Goal: Task Accomplishment & Management: Use online tool/utility

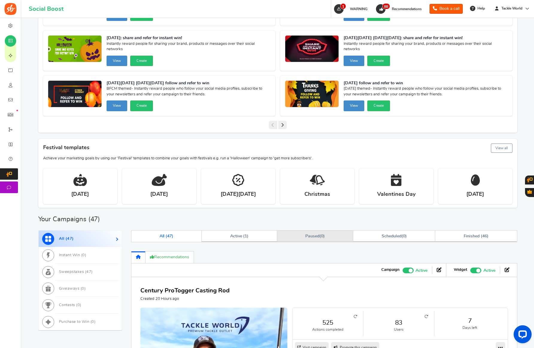
scroll to position [350, 0]
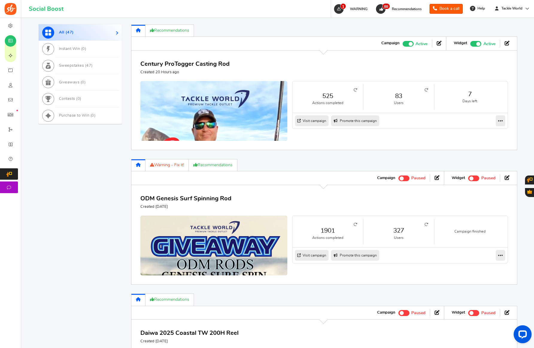
click at [401, 99] on link "83" at bounding box center [398, 96] width 59 height 9
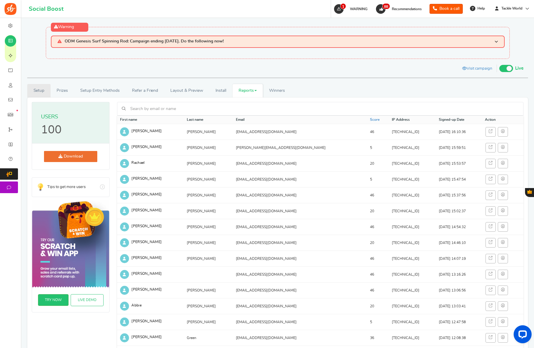
click at [41, 89] on link "Setup" at bounding box center [38, 90] width 23 height 13
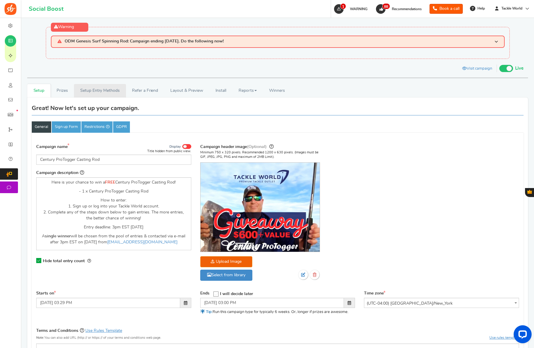
click at [87, 95] on link "Setup Entry Methods" at bounding box center [100, 90] width 52 height 13
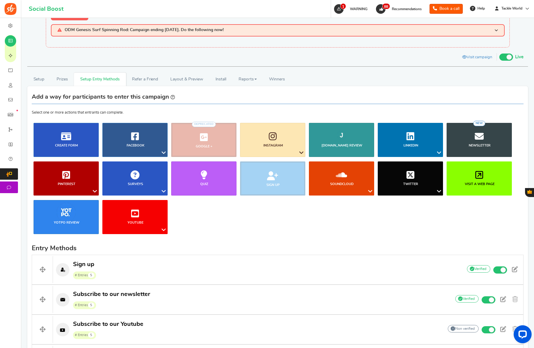
scroll to position [13, 0]
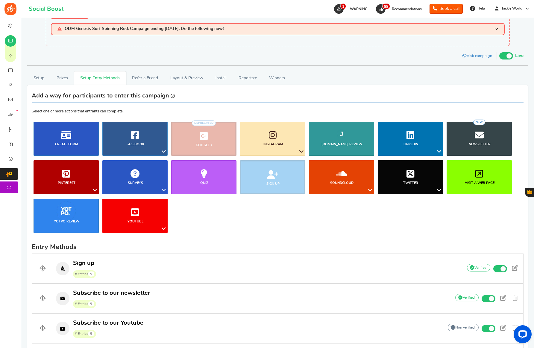
click at [188, 216] on ul "Blog Comments Create Form Facebook Visit a Facebook Page Includes Like Share on…" at bounding box center [278, 180] width 492 height 116
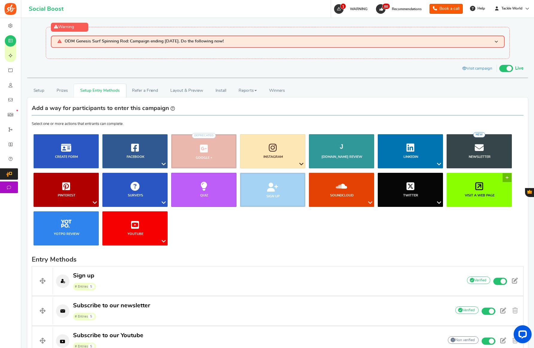
click at [507, 178] on link "Visit a web page" at bounding box center [479, 190] width 65 height 34
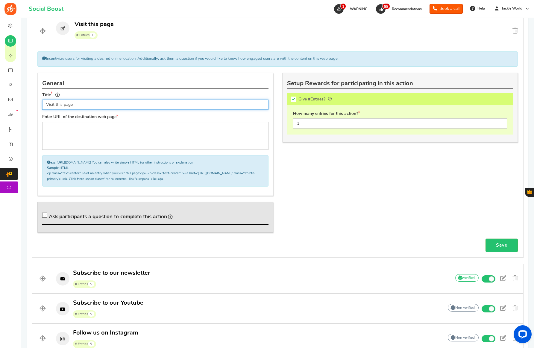
scroll to position [255, 0]
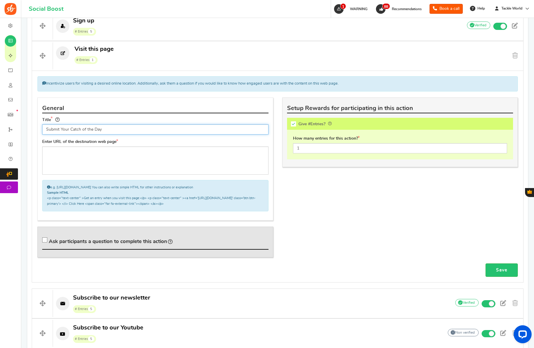
type input "Submit Your Catch of the Day"
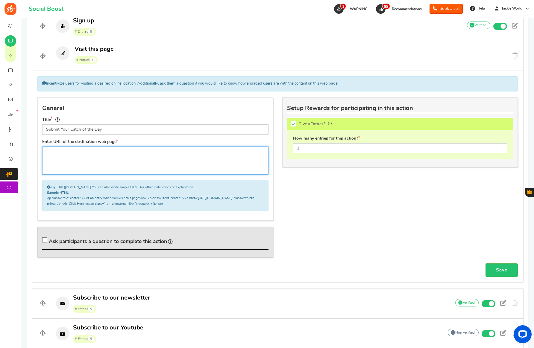
click at [88, 158] on textarea at bounding box center [155, 161] width 226 height 28
paste textarea "Send us photo(s) of your fish you caught with Tackle World gear and have a chan…"
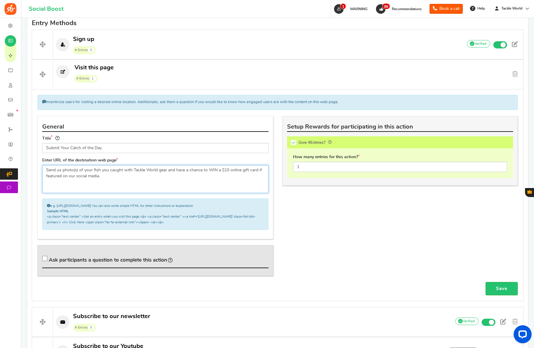
scroll to position [212, 0]
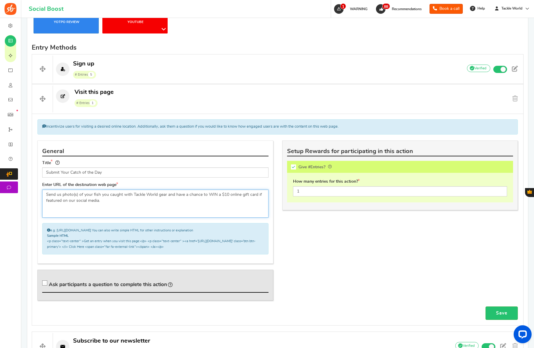
click at [106, 202] on textarea "Send us photo(s) of your fish you caught with Tackle World gear and have a chan…" at bounding box center [155, 204] width 226 height 28
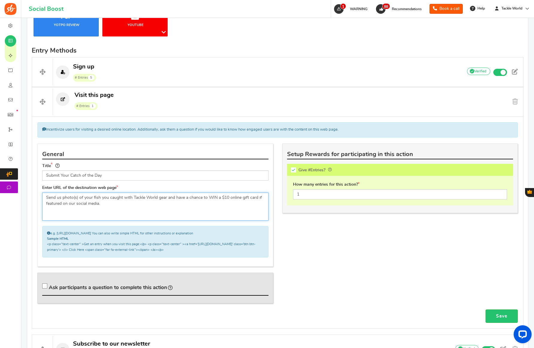
paste textarea "[URL][DOMAIN_NAME]"
type textarea "[URL][DOMAIN_NAME]"
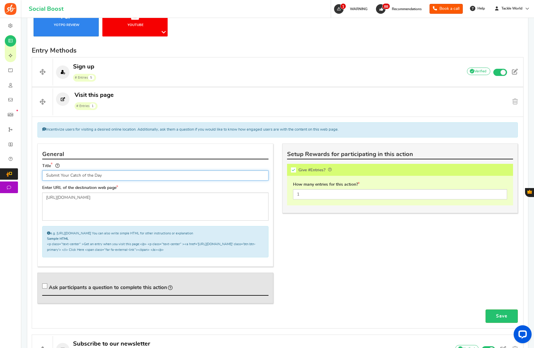
click at [154, 177] on input "Submit Your Catch of the Day" at bounding box center [155, 176] width 226 height 10
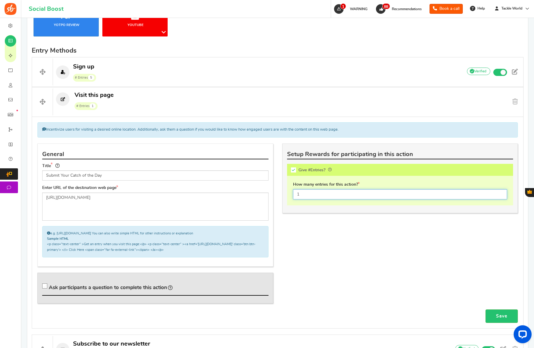
click at [339, 196] on input "1" at bounding box center [400, 194] width 214 height 10
type input "15"
click at [398, 236] on div "General Title Submit Your Catch of the Day Tip! Your title should show the huge…" at bounding box center [277, 227] width 489 height 166
click at [500, 317] on link "Save" at bounding box center [502, 316] width 32 height 13
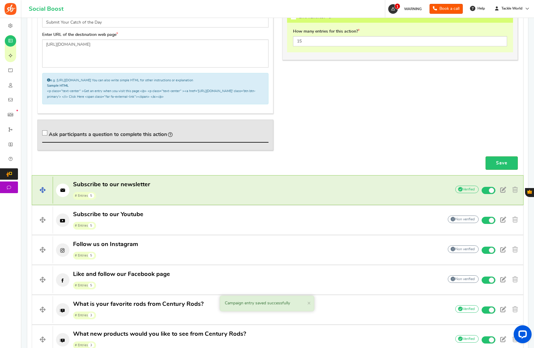
scroll to position [280, 0]
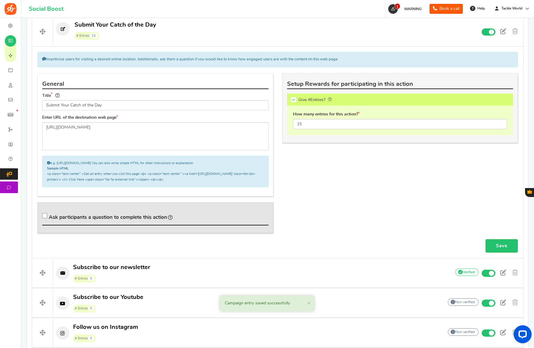
click at [72, 86] on h4 "General" at bounding box center [155, 85] width 226 height 10
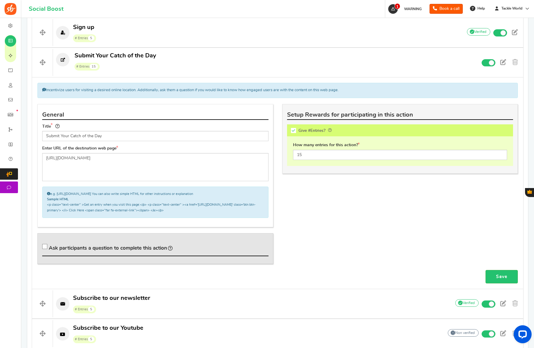
scroll to position [242, 0]
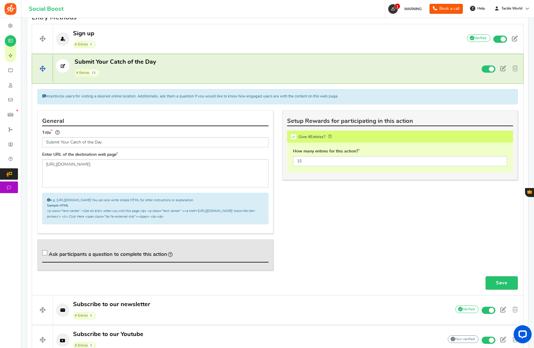
click at [416, 68] on p "Submit Your Catch of the Day # Entries 15" at bounding box center [255, 67] width 404 height 19
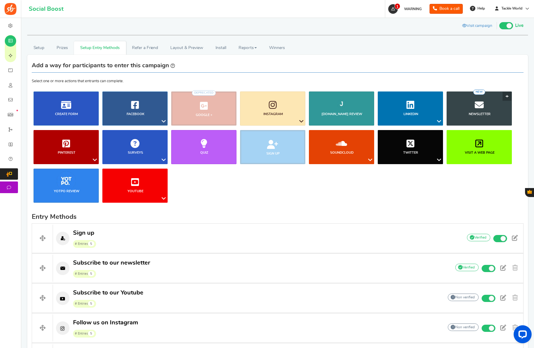
scroll to position [0, 0]
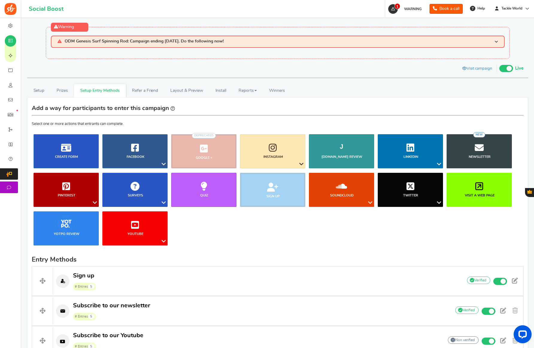
click at [332, 73] on div "Visit campaign [GEOGRAPHIC_DATA] Preview as Live Visit campaign Live Paused Rec…" at bounding box center [278, 69] width 492 height 10
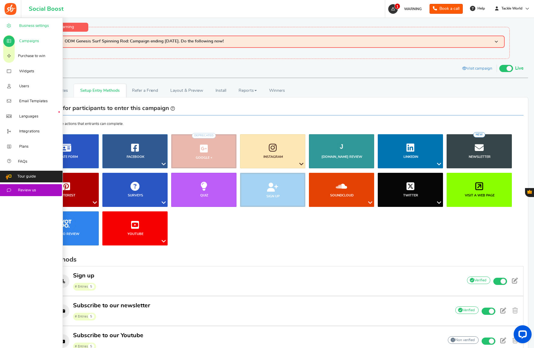
click at [24, 28] on span "Business settings" at bounding box center [34, 25] width 30 height 5
